Goal: Information Seeking & Learning: Learn about a topic

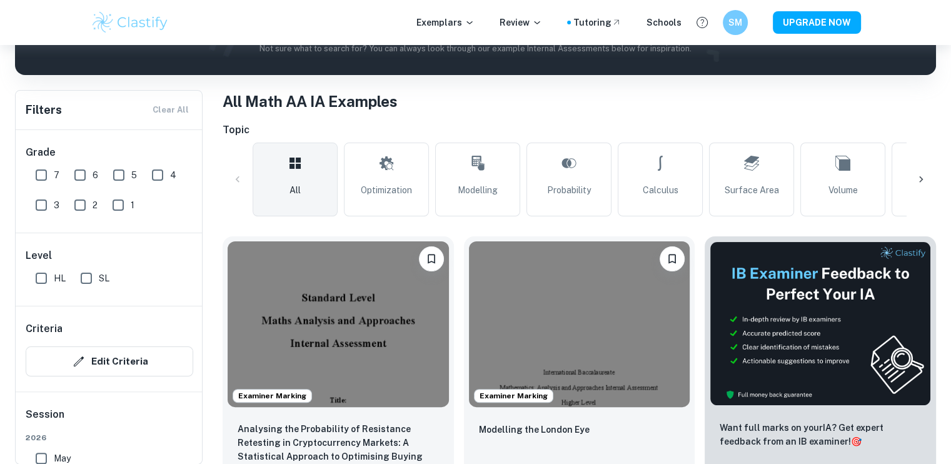
scroll to position [295, 0]
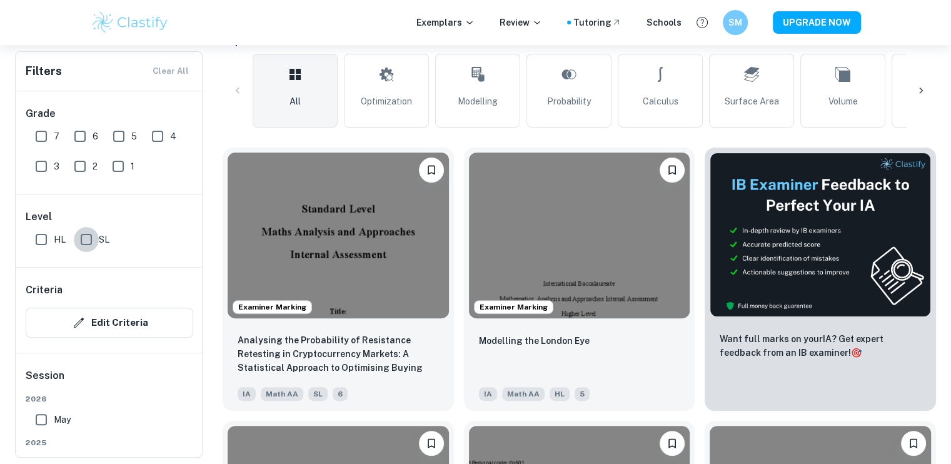
click at [84, 242] on input "SL" at bounding box center [86, 239] width 25 height 25
checkbox input "true"
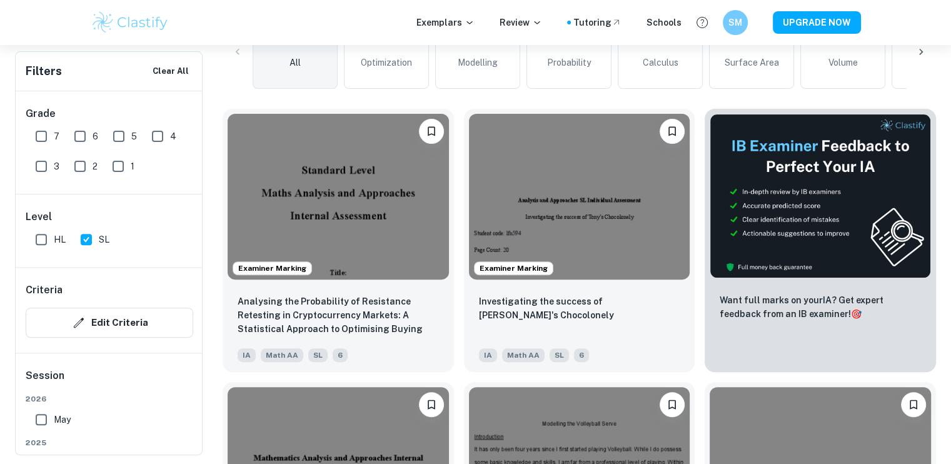
scroll to position [0, 0]
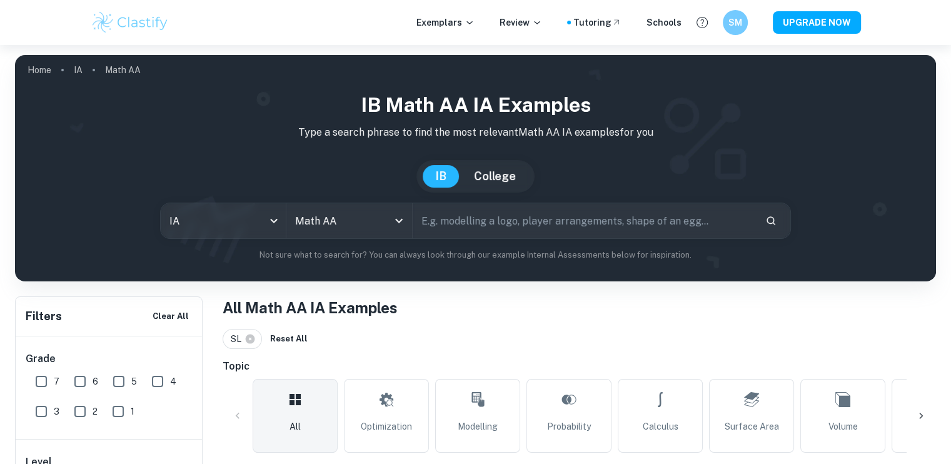
click at [540, 223] on input "text" at bounding box center [584, 220] width 343 height 35
type input "beauty blender"
click at [900, 310] on h1 "Math AA IAs related to: beauty blender" at bounding box center [579, 307] width 713 height 23
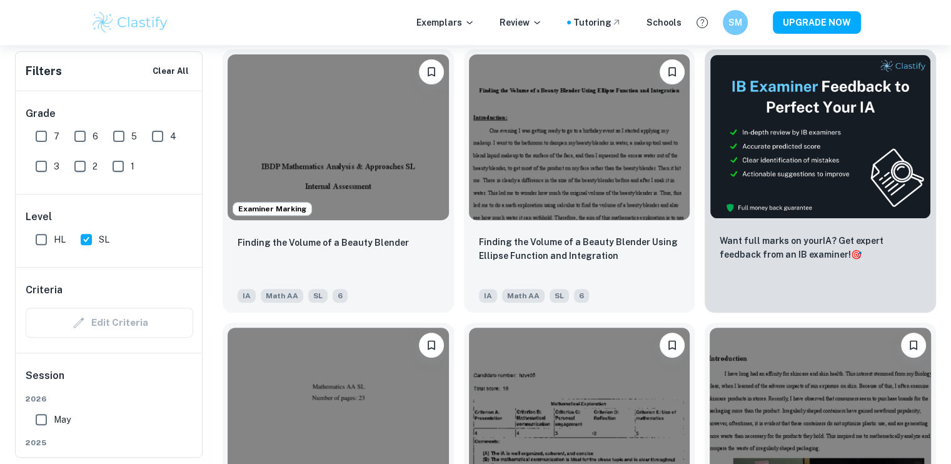
scroll to position [425, 0]
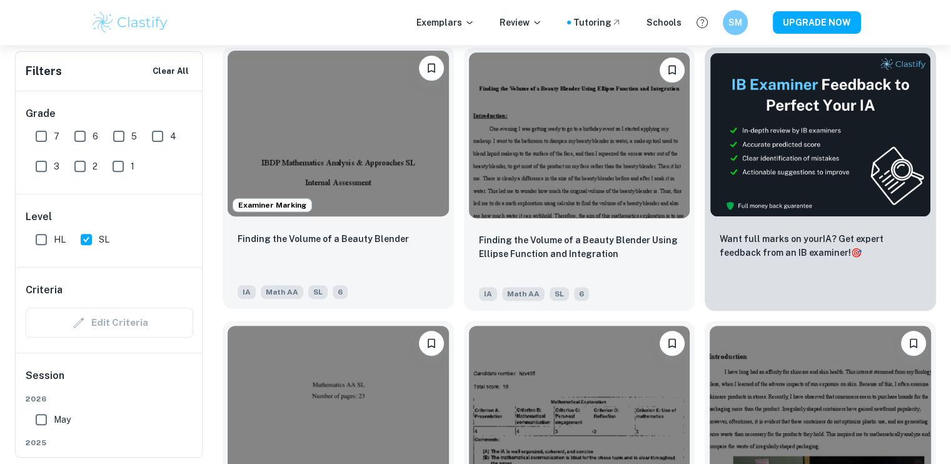
click at [398, 215] on img at bounding box center [338, 134] width 221 height 166
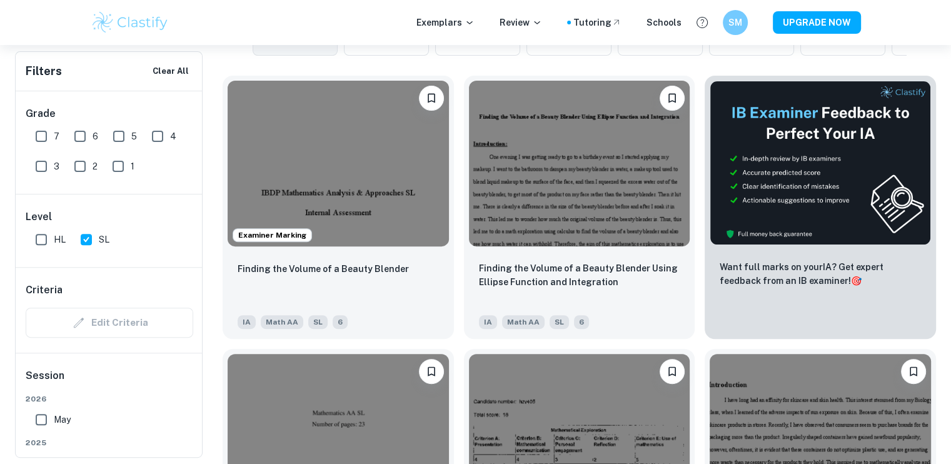
scroll to position [400, 0]
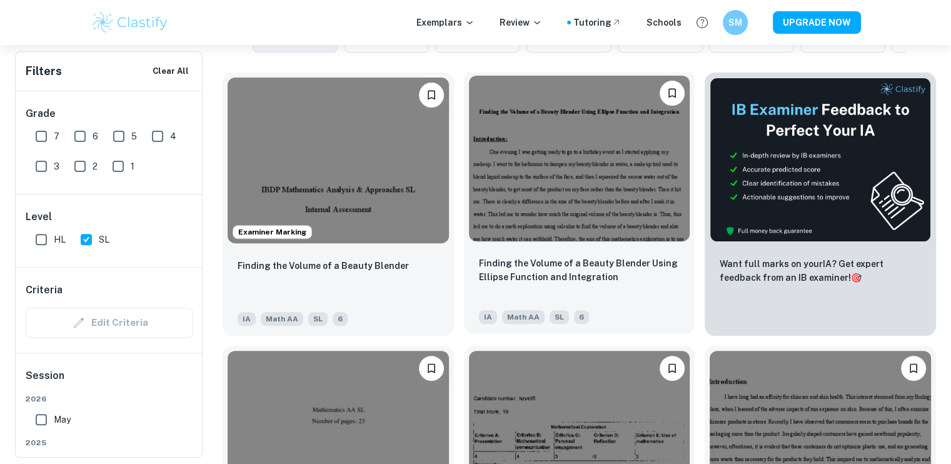
click at [563, 196] on img at bounding box center [579, 159] width 221 height 166
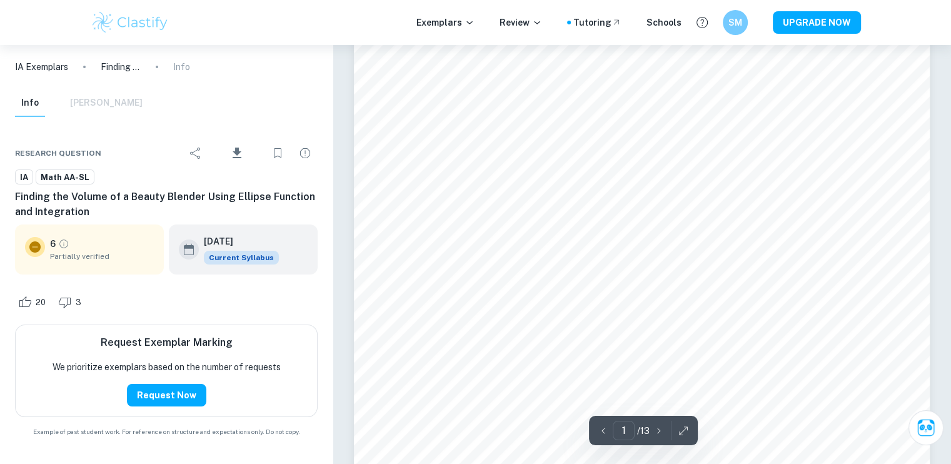
scroll to position [75, 0]
